Goal: Task Accomplishment & Management: Use online tool/utility

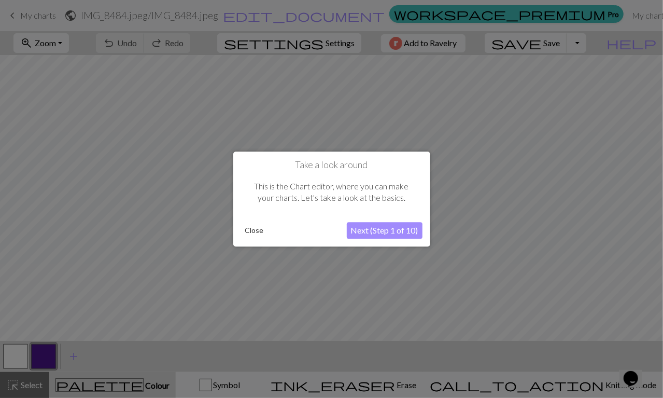
click at [262, 232] on button "Close" at bounding box center [254, 230] width 27 height 16
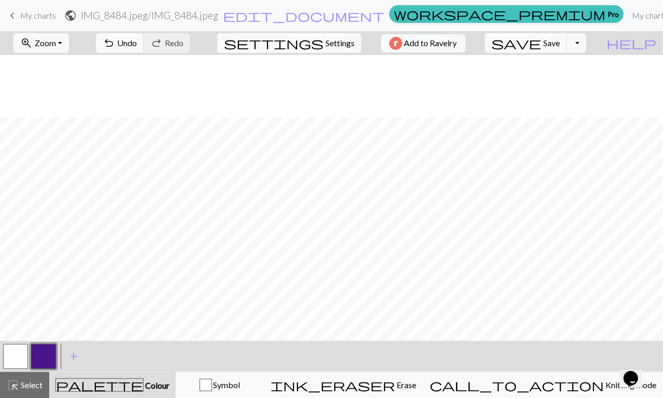
scroll to position [62, 0]
click at [144, 44] on button "undo Undo Undo" at bounding box center [120, 43] width 48 height 20
click at [115, 42] on span "undo" at bounding box center [109, 43] width 12 height 15
click at [604, 388] on span "Knitting mode" at bounding box center [630, 385] width 52 height 10
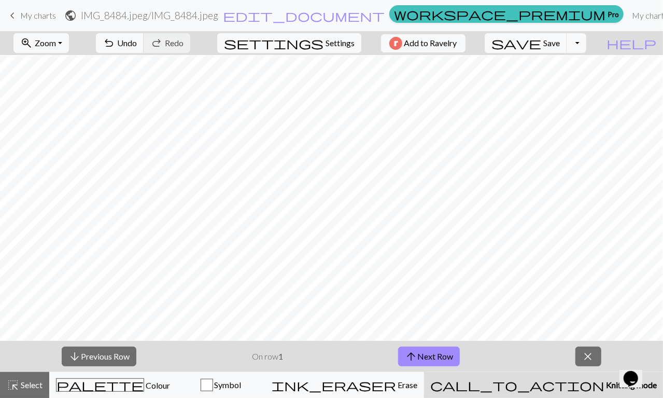
click at [437, 358] on button "arrow_upward Next Row" at bounding box center [429, 356] width 62 height 20
click at [438, 354] on button "arrow_upward Next Row" at bounding box center [429, 356] width 62 height 20
click at [438, 355] on button "arrow_upward Next Row" at bounding box center [429, 356] width 62 height 20
click at [438, 357] on button "arrow_upward Next Row" at bounding box center [429, 356] width 62 height 20
click at [429, 352] on button "arrow_upward Next Row" at bounding box center [429, 356] width 62 height 20
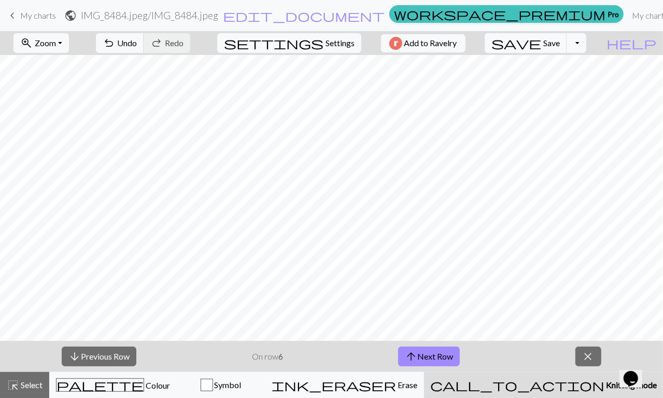
click at [426, 356] on button "arrow_upward Next Row" at bounding box center [429, 356] width 62 height 20
click at [431, 359] on button "arrow_upward Next Row" at bounding box center [429, 356] width 62 height 20
click at [431, 356] on button "arrow_upward Next Row" at bounding box center [429, 356] width 62 height 20
click at [258, 390] on div "Symbol" at bounding box center [221, 385] width 75 height 12
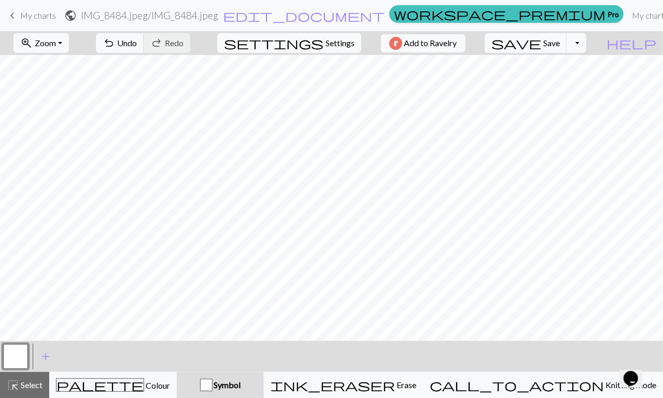
scroll to position [897, 131]
click at [137, 46] on span "Undo" at bounding box center [127, 43] width 20 height 10
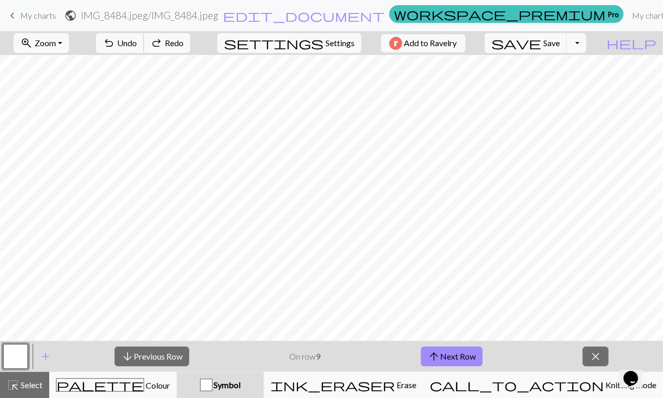
click at [115, 47] on span "undo" at bounding box center [109, 43] width 12 height 15
click at [137, 44] on span "Undo" at bounding box center [127, 43] width 20 height 10
click at [144, 48] on button "undo Undo Undo" at bounding box center [120, 43] width 48 height 20
click at [137, 45] on span "Undo" at bounding box center [127, 43] width 20 height 10
click at [115, 48] on span "undo" at bounding box center [109, 43] width 12 height 15
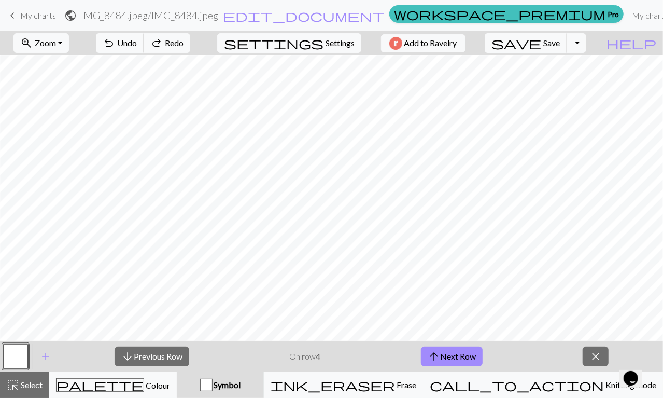
click at [481, 365] on button "arrow_upward Next Row" at bounding box center [452, 356] width 62 height 20
click at [479, 361] on button "arrow_upward Next Row" at bounding box center [452, 356] width 62 height 20
click at [473, 362] on button "arrow_upward Next Row" at bounding box center [452, 356] width 62 height 20
click at [472, 360] on button "arrow_upward Next Row" at bounding box center [452, 356] width 62 height 20
click at [476, 356] on button "arrow_upward Next Row" at bounding box center [452, 356] width 62 height 20
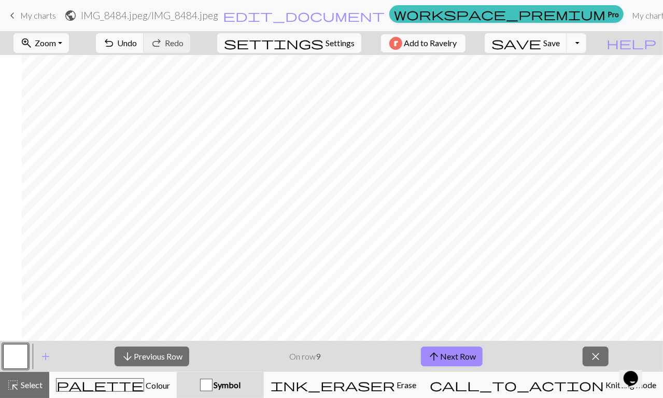
scroll to position [1206, 265]
click at [448, 356] on button "arrow_upward Next Row" at bounding box center [452, 356] width 62 height 20
click at [452, 352] on button "arrow_upward Next Row" at bounding box center [454, 356] width 62 height 20
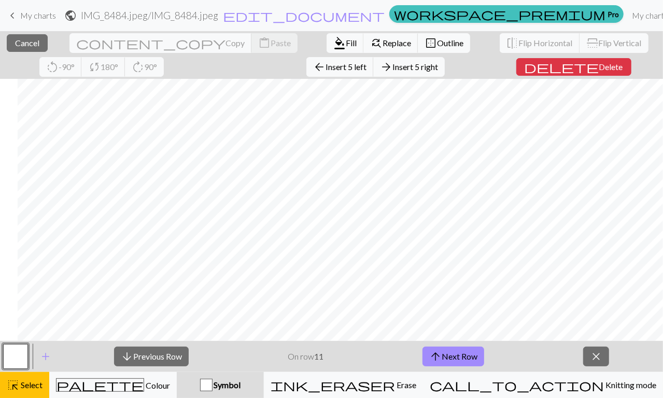
scroll to position [1206, 257]
click at [19, 387] on span "highlight_alt" at bounding box center [13, 384] width 12 height 15
click at [476, 357] on button "arrow_upward Next Row" at bounding box center [454, 356] width 62 height 20
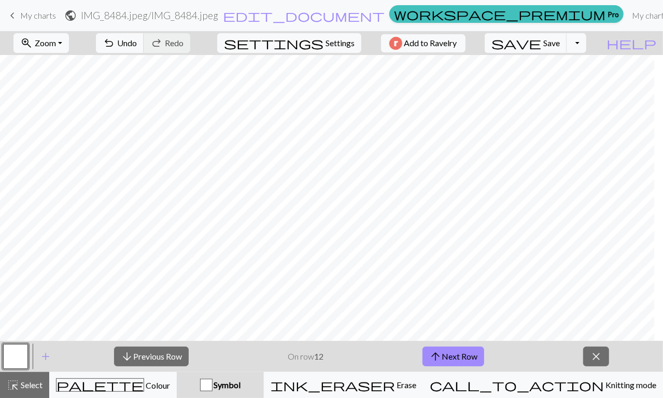
scroll to position [1206, 0]
click at [469, 357] on button "arrow_upward Next Row" at bounding box center [454, 356] width 62 height 20
